Goal: Information Seeking & Learning: Learn about a topic

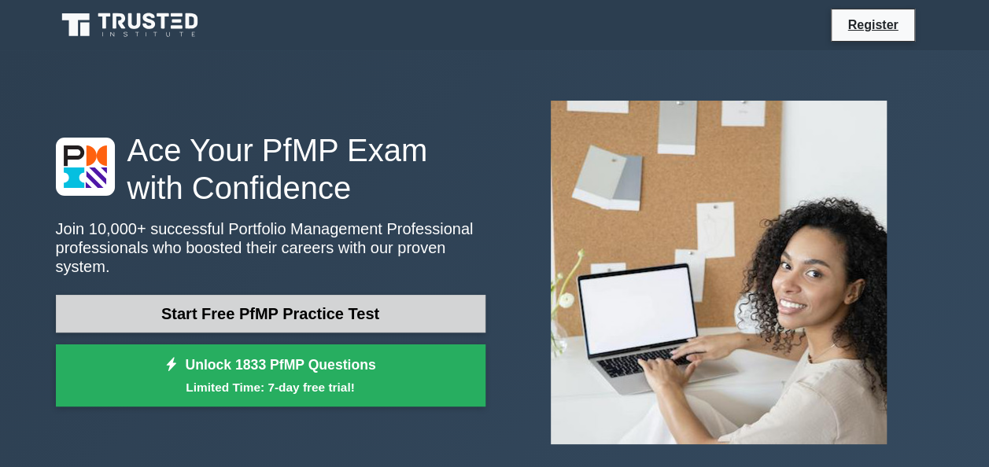
click at [265, 302] on link "Start Free PfMP Practice Test" at bounding box center [270, 314] width 429 height 38
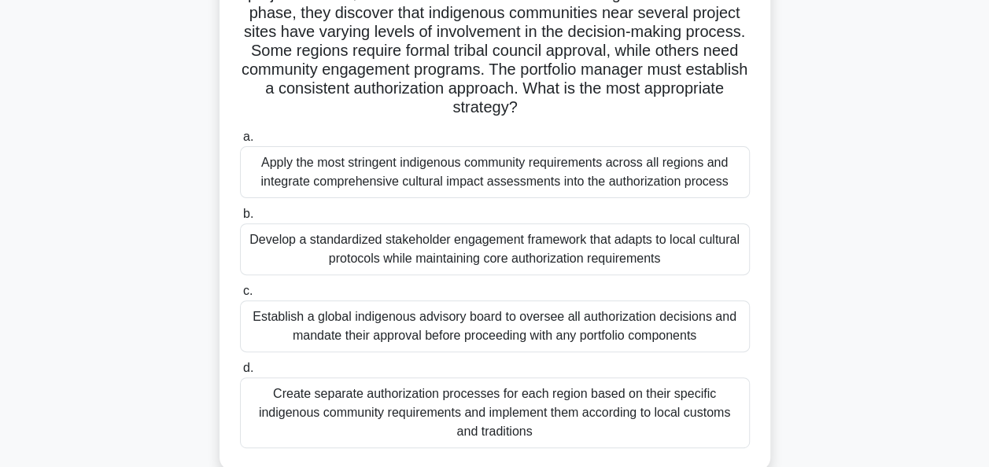
scroll to position [153, 0]
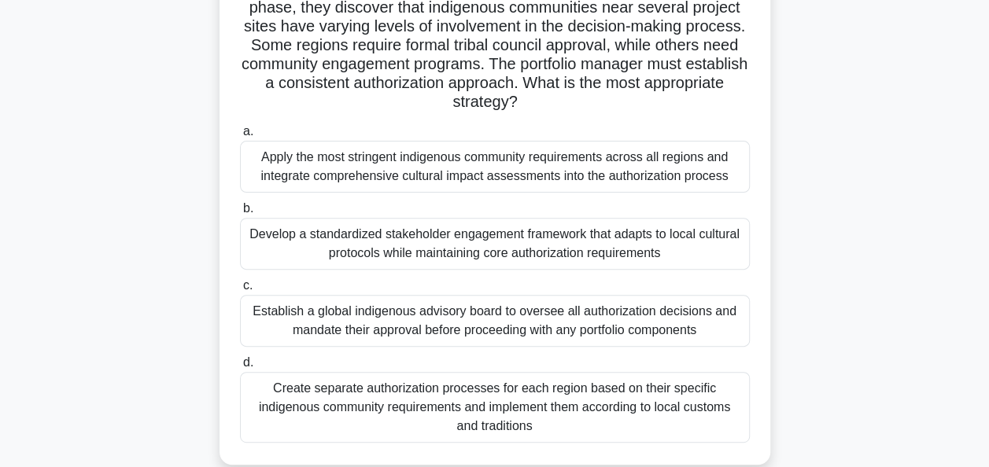
click at [620, 230] on div "Develop a standardized stakeholder engagement framework that adapts to local cu…" at bounding box center [495, 244] width 510 height 52
click at [240, 214] on input "b. Develop a standardized stakeholder engagement framework that adapts to local…" at bounding box center [240, 209] width 0 height 10
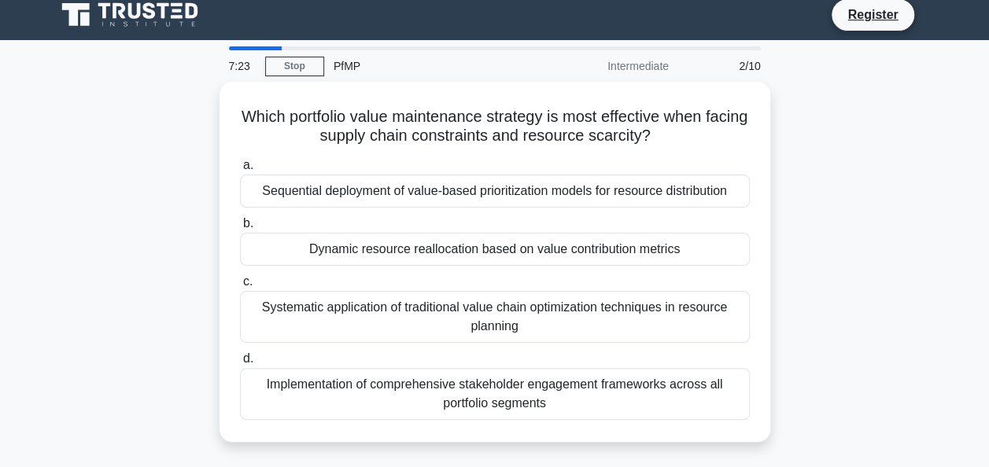
scroll to position [0, 0]
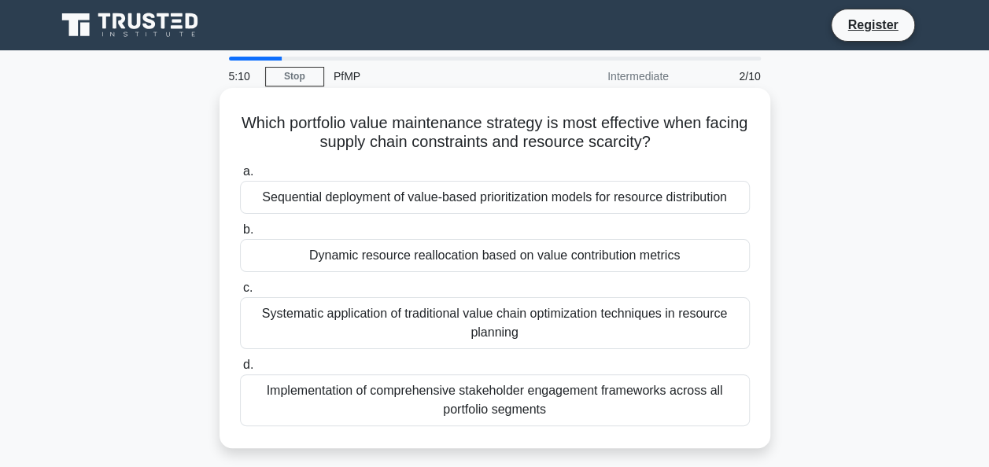
click at [509, 390] on div "Implementation of comprehensive stakeholder engagement frameworks across all po…" at bounding box center [495, 400] width 510 height 52
click at [240, 370] on input "d. Implementation of comprehensive stakeholder engagement frameworks across all…" at bounding box center [240, 365] width 0 height 10
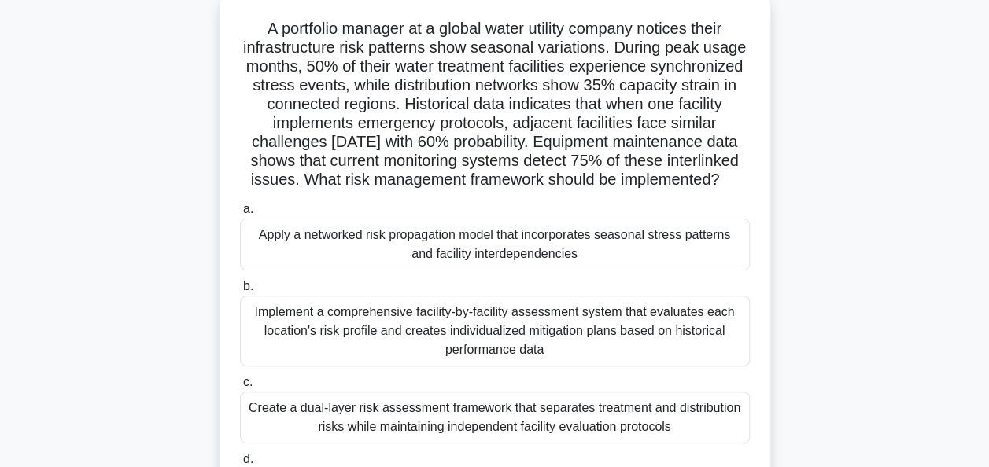
scroll to position [126, 0]
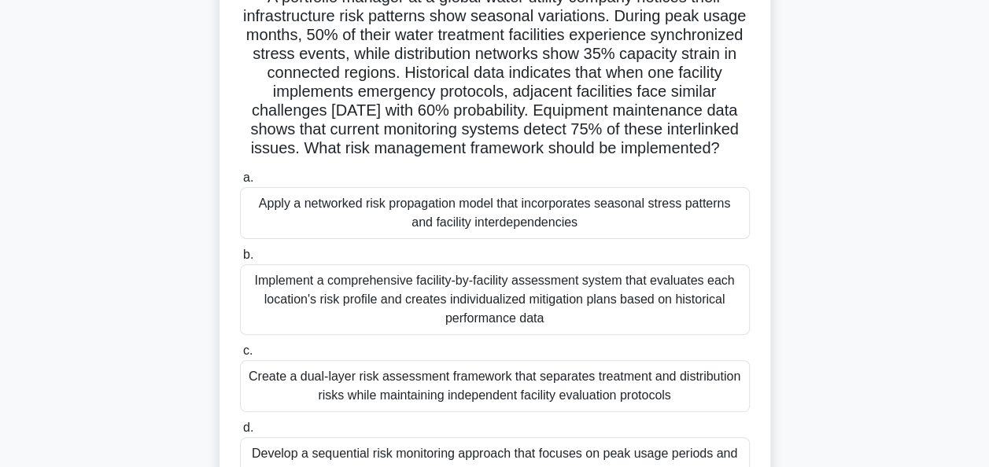
click at [453, 335] on div "Implement a comprehensive facility-by-facility assessment system that evaluates…" at bounding box center [495, 299] width 510 height 71
click at [240, 260] on input "b. Implement a comprehensive facility-by-facility assessment system that evalua…" at bounding box center [240, 255] width 0 height 10
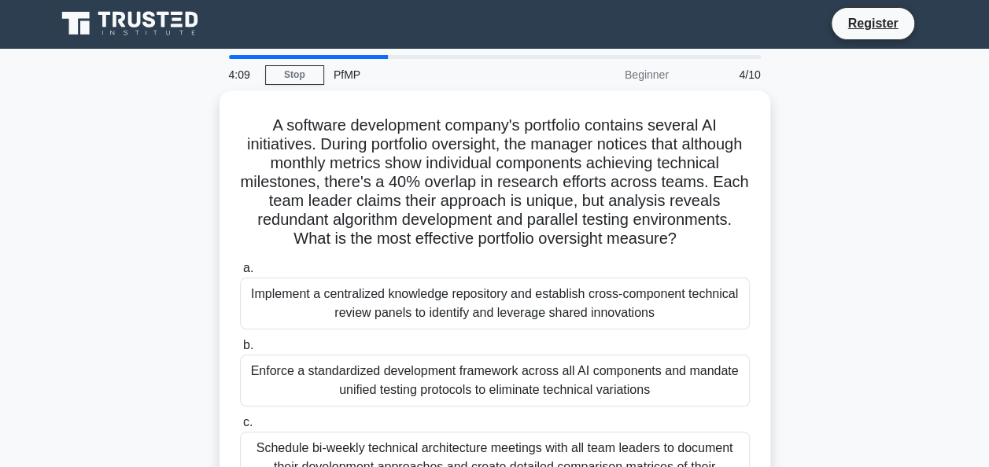
scroll to position [0, 0]
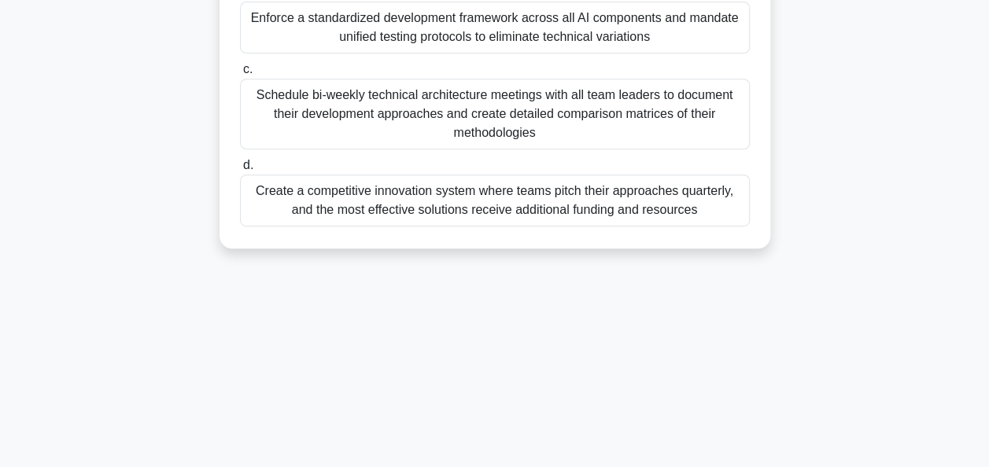
click at [751, 326] on div "4:01 Stop PfMP Beginner 4/10 A software development company's portfolio contain…" at bounding box center [494, 99] width 897 height 787
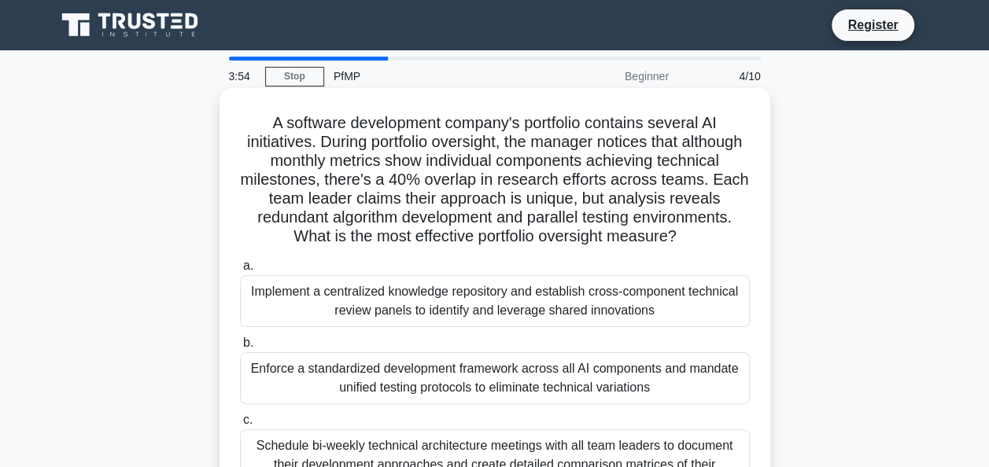
click at [511, 315] on div "Implement a centralized knowledge repository and establish cross-component tech…" at bounding box center [495, 301] width 510 height 52
click at [240, 271] on input "a. Implement a centralized knowledge repository and establish cross-component t…" at bounding box center [240, 266] width 0 height 10
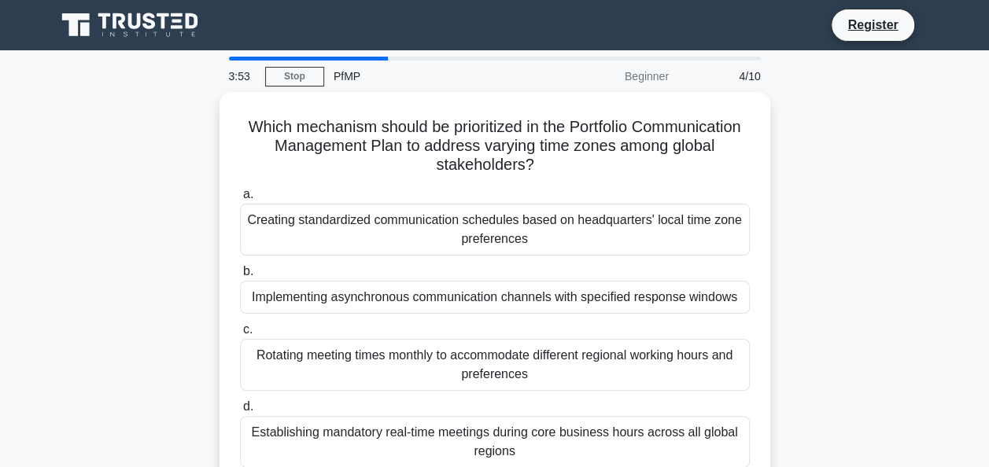
click at [511, 315] on div "a. Creating standardized communication schedules based on headquarters' local t…" at bounding box center [494, 326] width 529 height 289
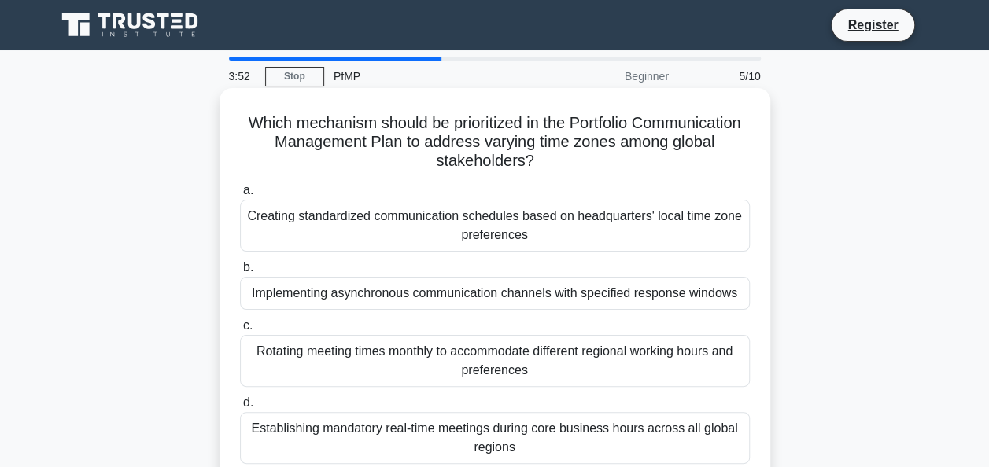
click at [486, 299] on div "Implementing asynchronous communication channels with specified response windows" at bounding box center [495, 293] width 510 height 33
click at [240, 273] on input "b. Implementing asynchronous communication channels with specified response win…" at bounding box center [240, 268] width 0 height 10
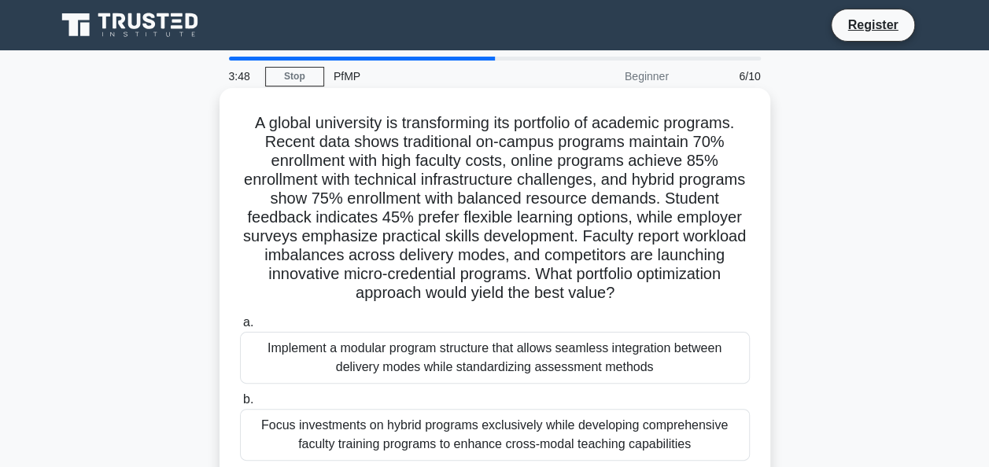
click at [433, 370] on div "Implement a modular program structure that allows seamless integration between …" at bounding box center [495, 358] width 510 height 52
click at [240, 328] on input "a. Implement a modular program structure that allows seamless integration betwe…" at bounding box center [240, 323] width 0 height 10
